Goal: Navigation & Orientation: Find specific page/section

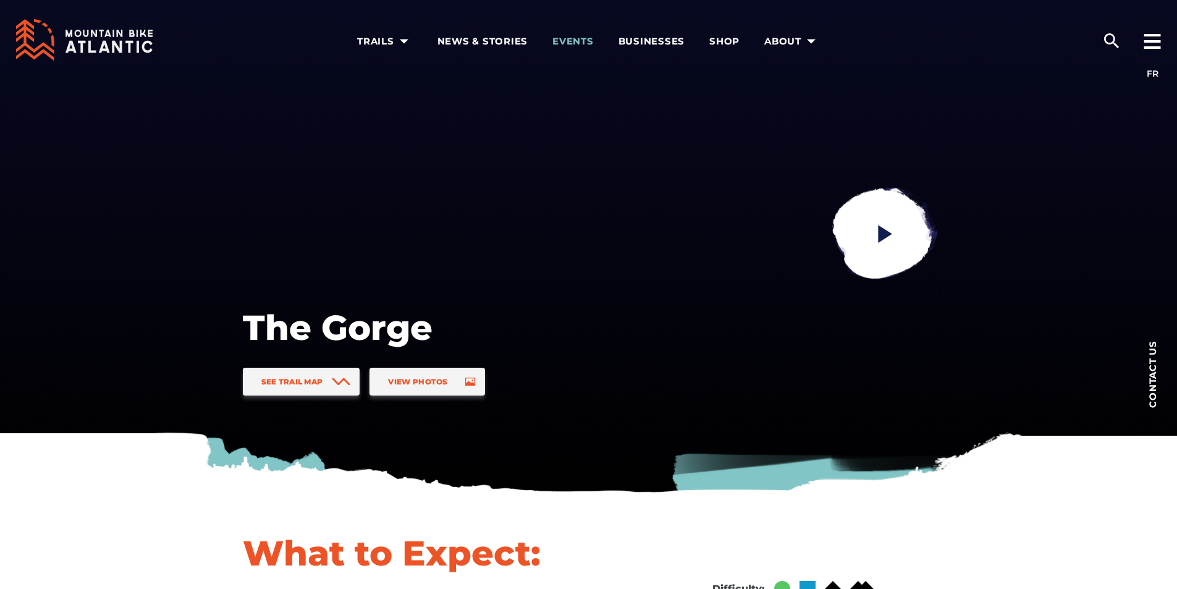
click at [572, 40] on span "Events" at bounding box center [572, 41] width 41 height 12
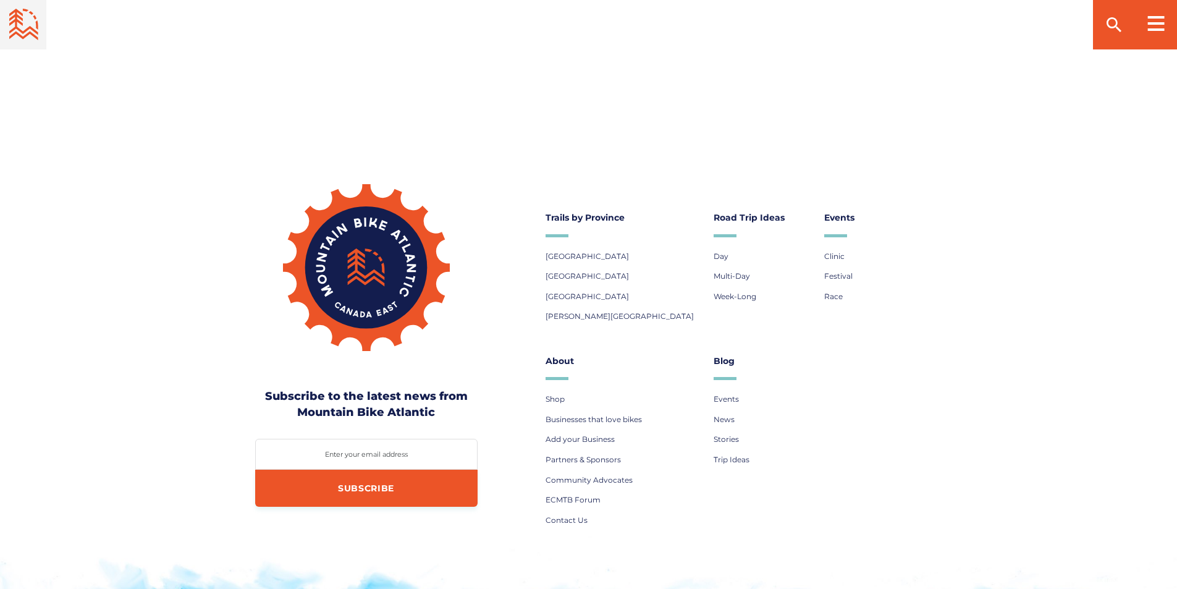
scroll to position [2496, 0]
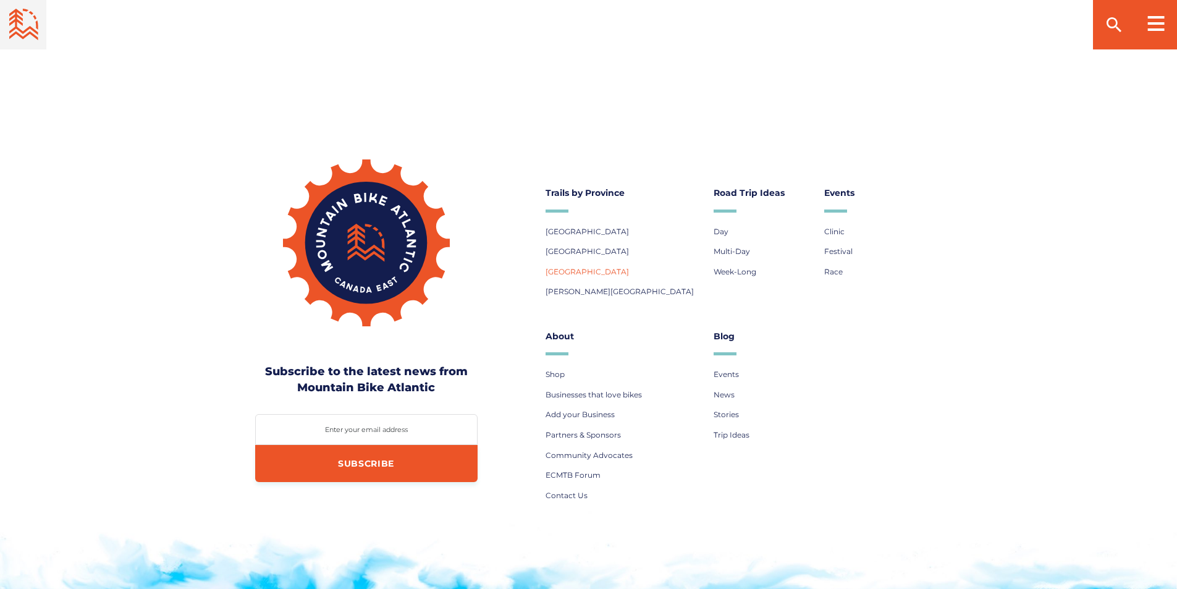
click at [571, 276] on span "[GEOGRAPHIC_DATA]" at bounding box center [587, 271] width 83 height 9
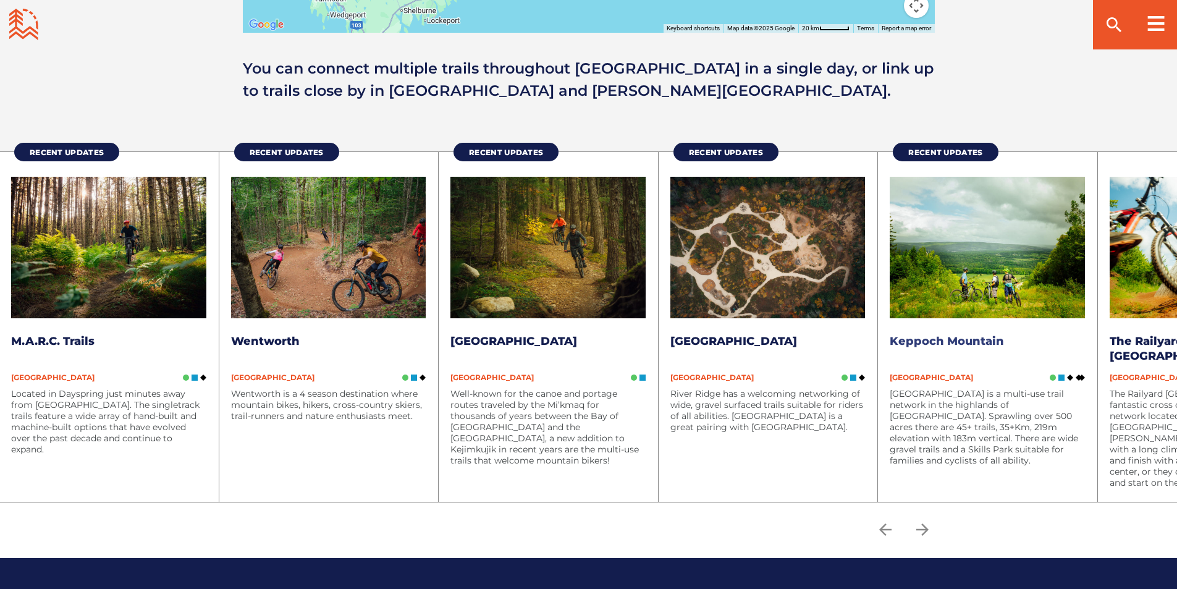
scroll to position [1532, 0]
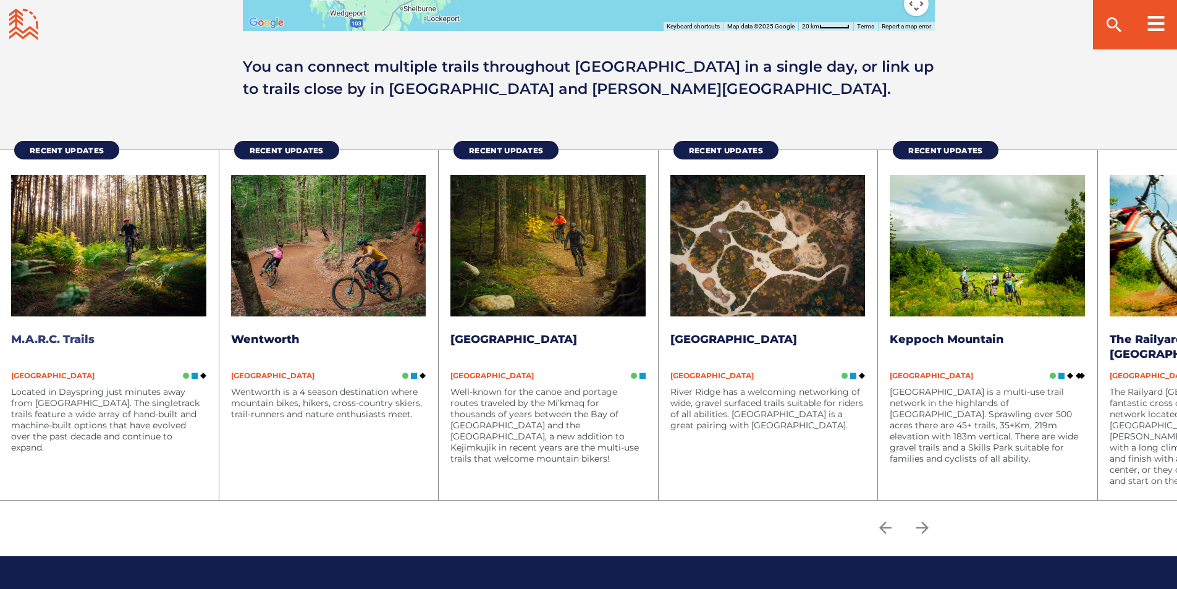
click at [50, 336] on link "M.A.R.C. Trails" at bounding box center [52, 339] width 83 height 14
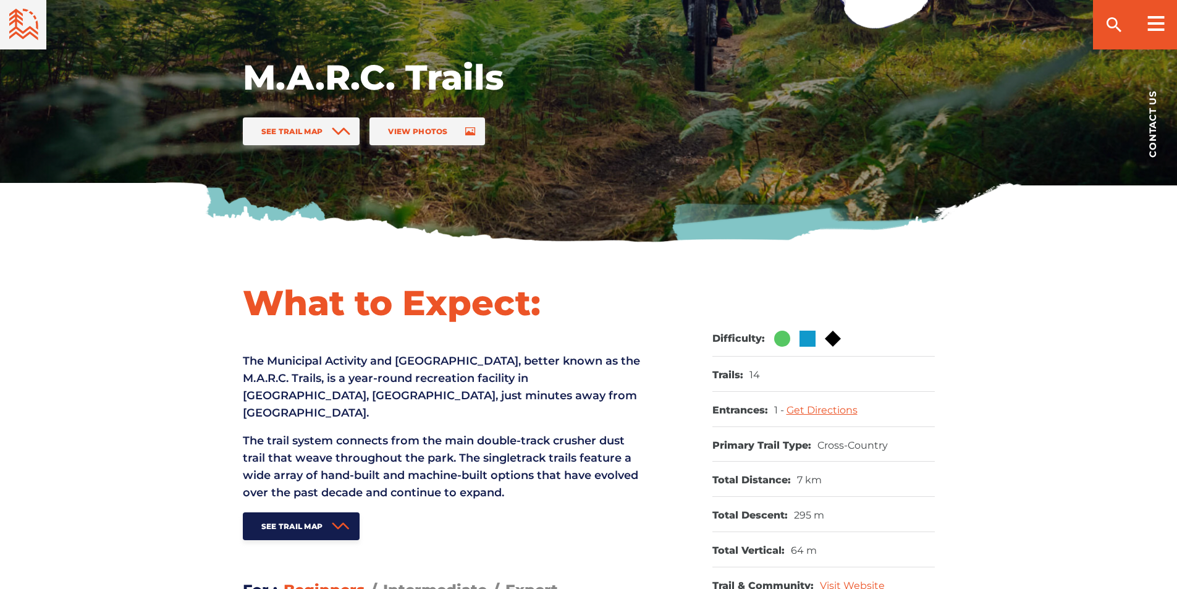
scroll to position [297, 0]
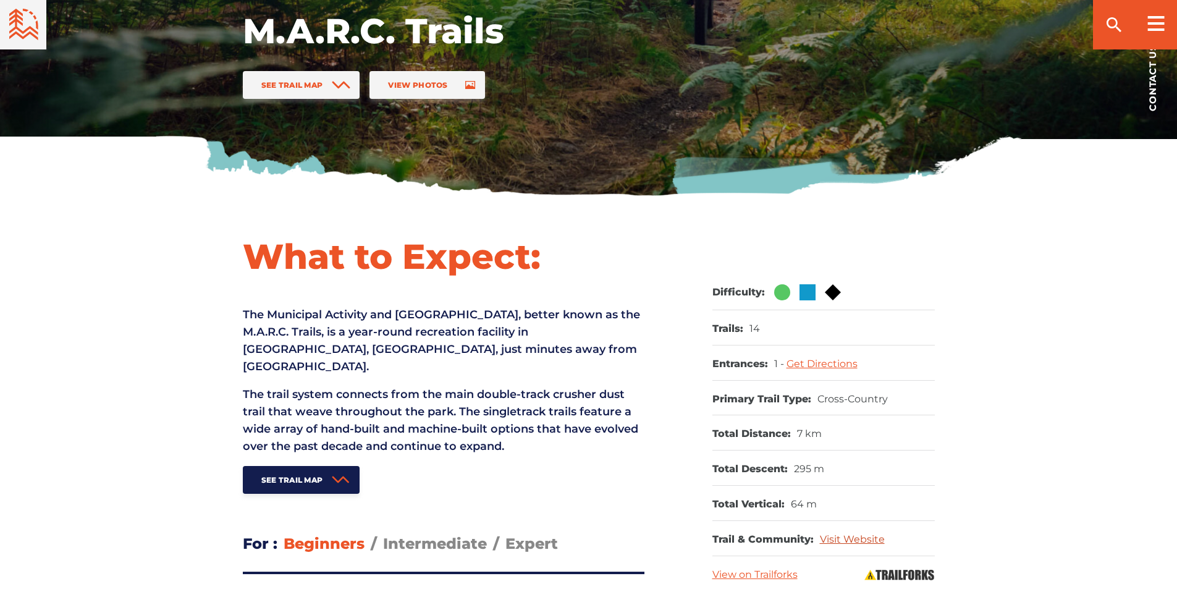
click at [848, 536] on link "Visit Website" at bounding box center [852, 539] width 65 height 12
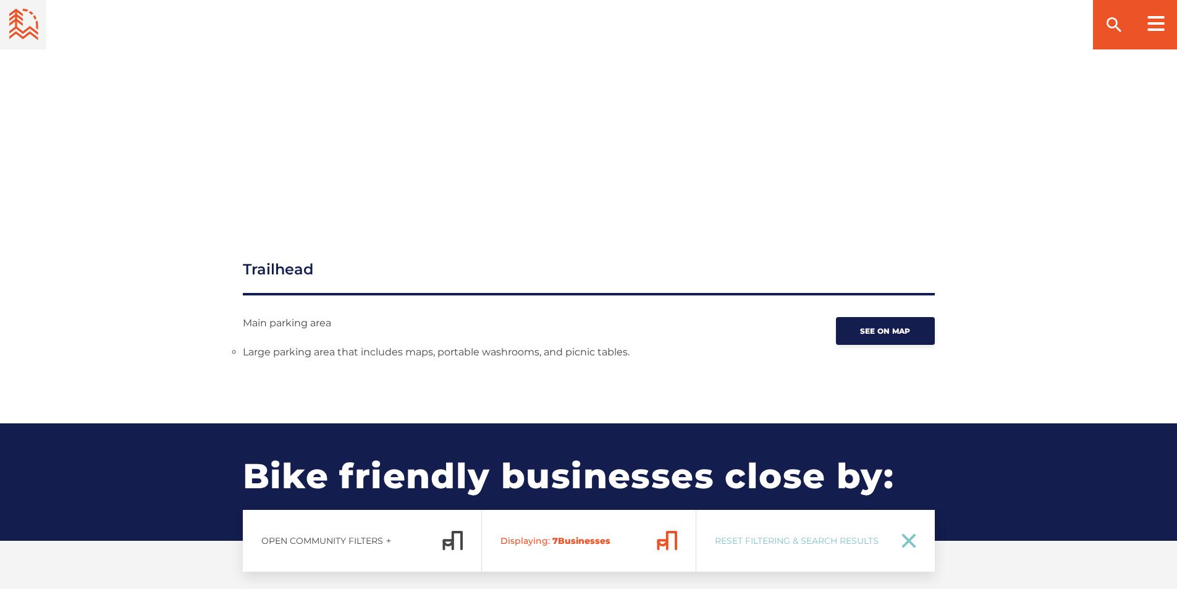
scroll to position [1582, 0]
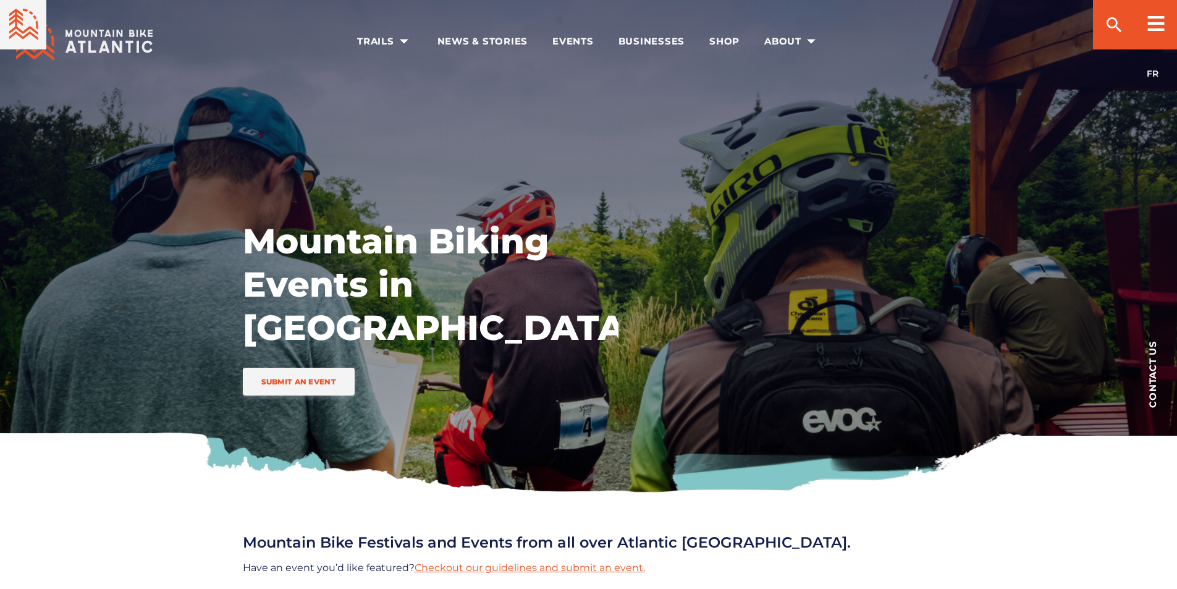
scroll to position [2496, 0]
